Goal: Find specific page/section: Find specific page/section

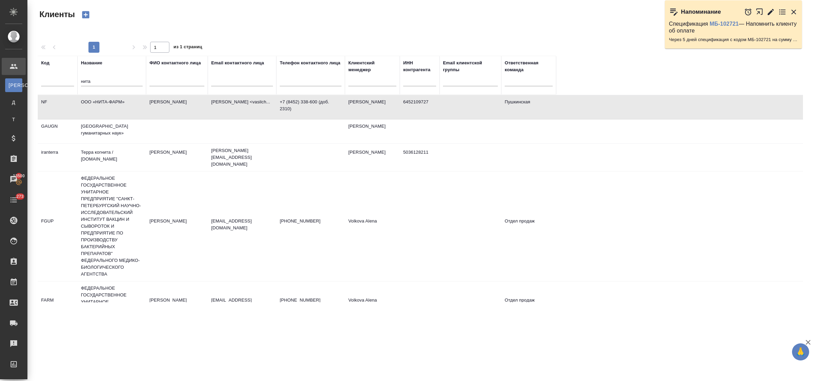
select select "RU"
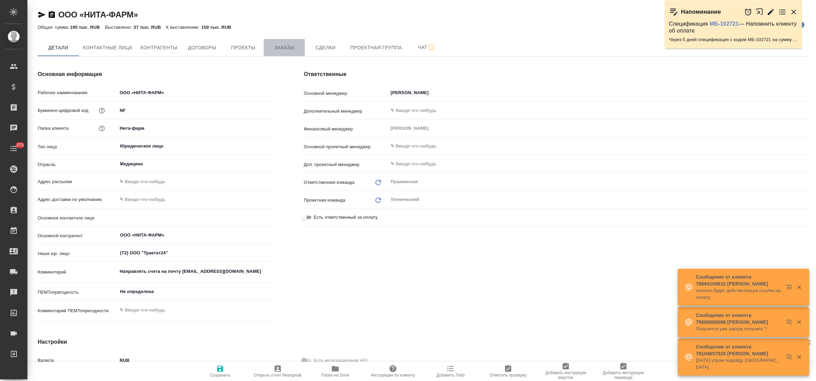
click at [271, 47] on span "Заказы" at bounding box center [284, 48] width 33 height 9
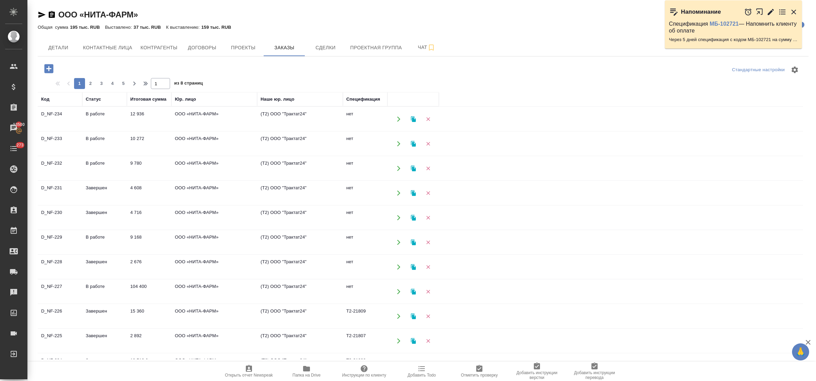
click at [184, 131] on td "ООО «НИТА-ФАРМ»" at bounding box center [214, 119] width 86 height 24
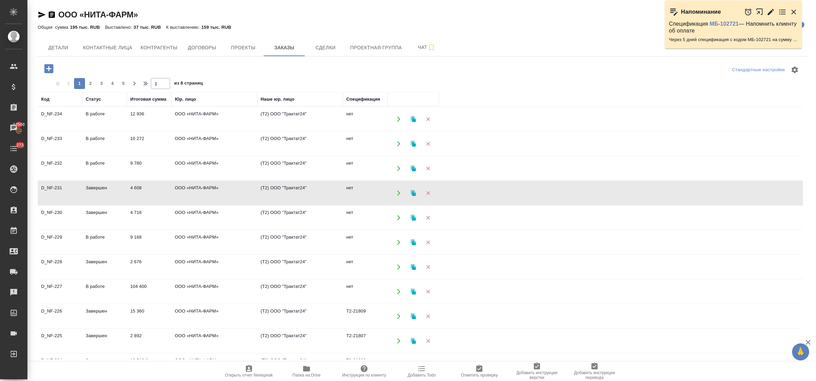
click at [184, 131] on td "ООО «НИТА-ФАРМ»" at bounding box center [214, 119] width 86 height 24
click at [142, 131] on td "4 716" at bounding box center [149, 119] width 45 height 24
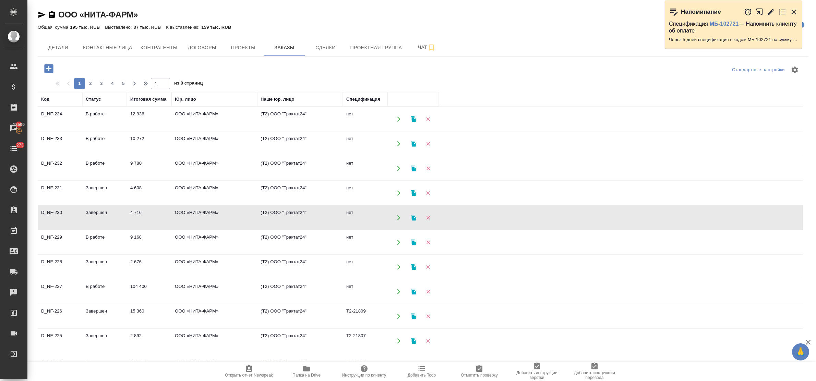
click at [142, 131] on td "4 716" at bounding box center [149, 119] width 45 height 24
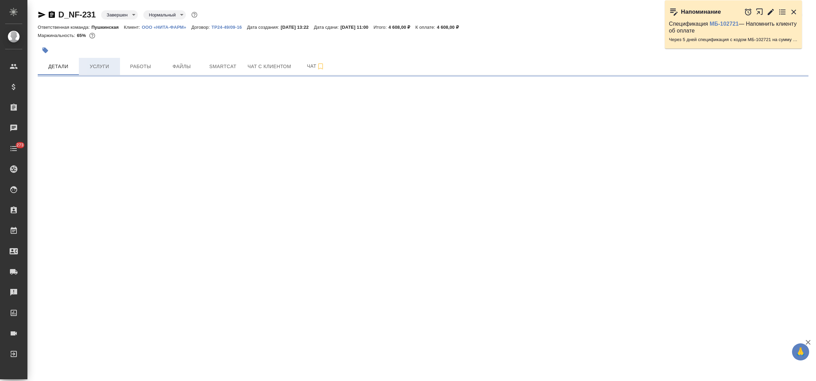
select select "RU"
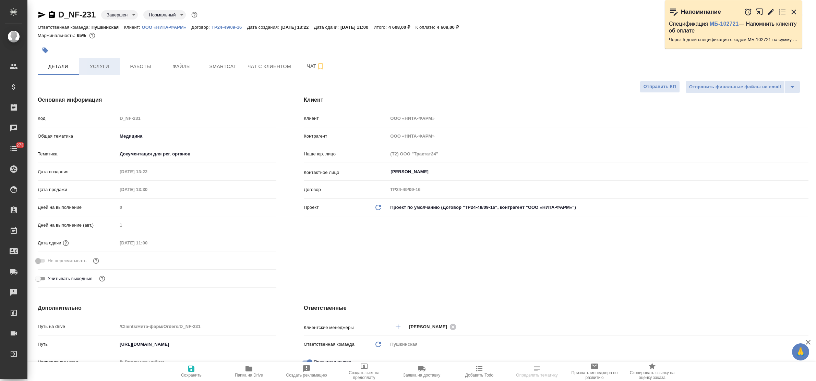
type textarea "x"
click at [102, 66] on span "Услуги" at bounding box center [99, 66] width 33 height 9
type textarea "x"
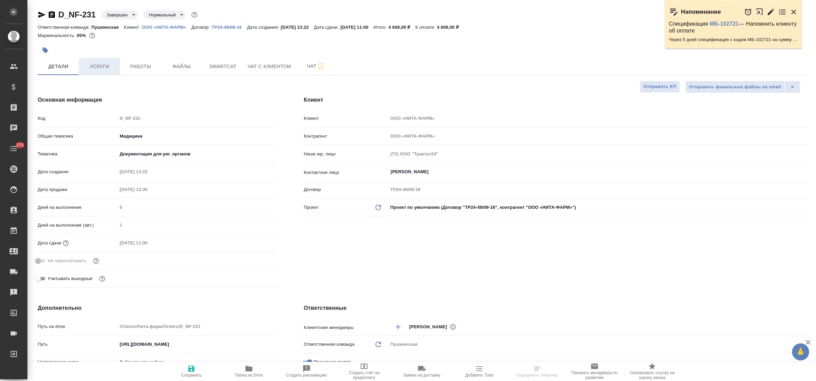
type textarea "x"
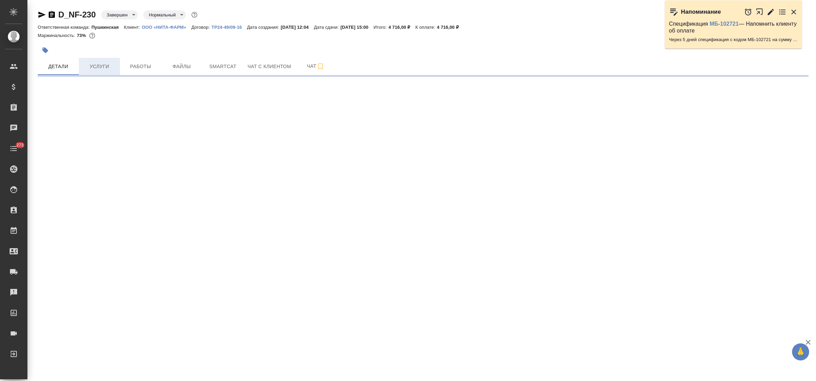
select select "RU"
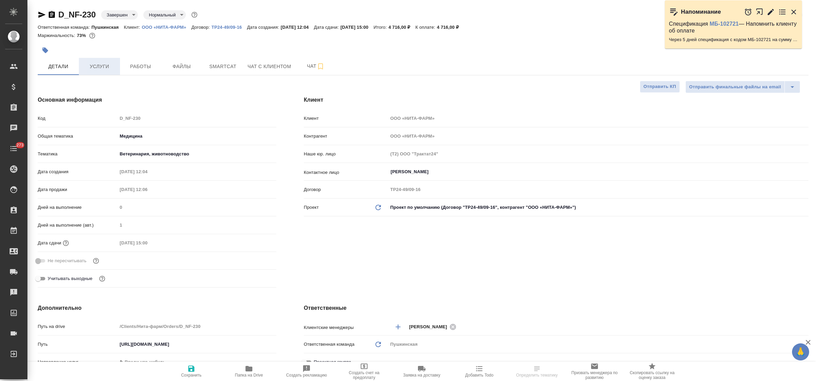
type textarea "x"
click at [97, 69] on span "Услуги" at bounding box center [99, 66] width 33 height 9
type textarea "x"
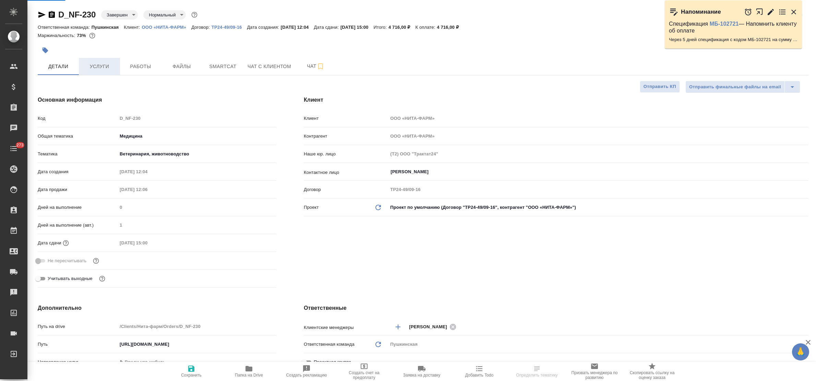
type textarea "x"
